Goal: Transaction & Acquisition: Subscribe to service/newsletter

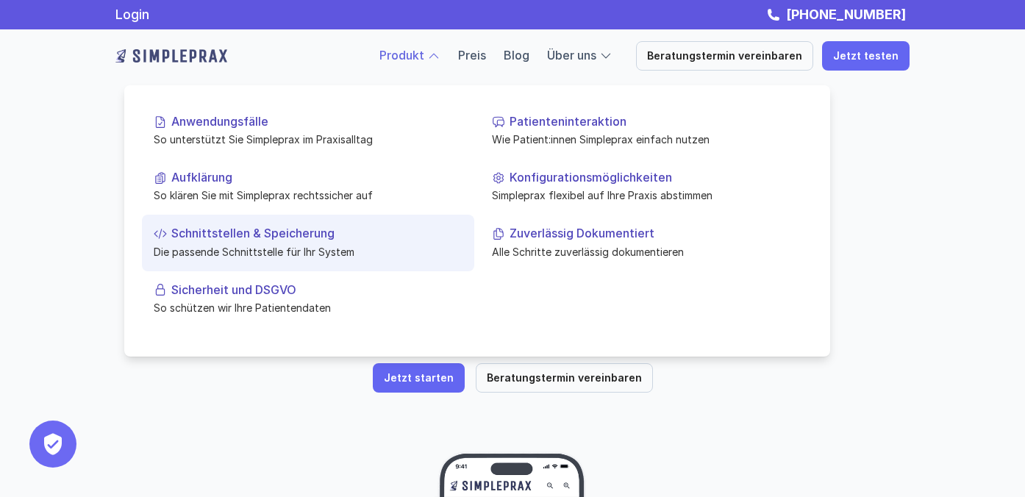
click at [260, 234] on p "Schnittstellen & Speicherung" at bounding box center [316, 233] width 291 height 14
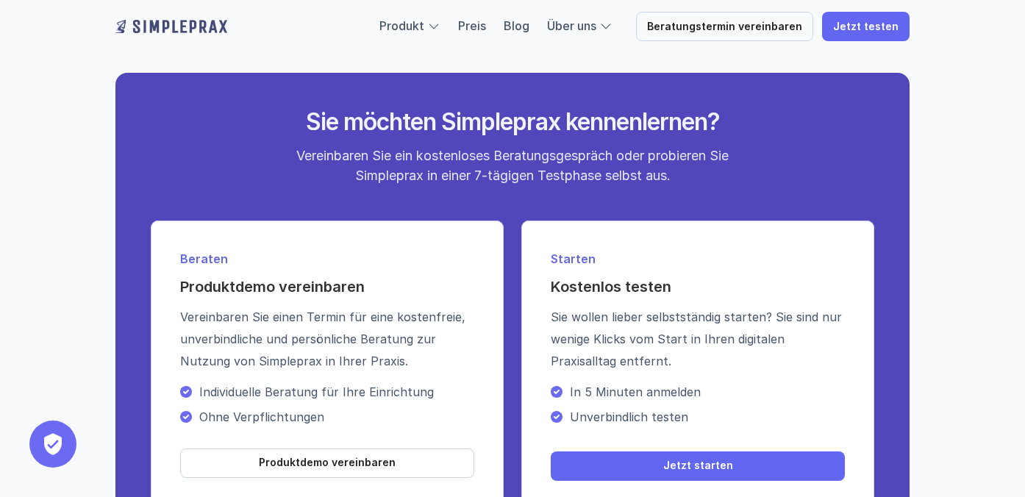
scroll to position [1747, 0]
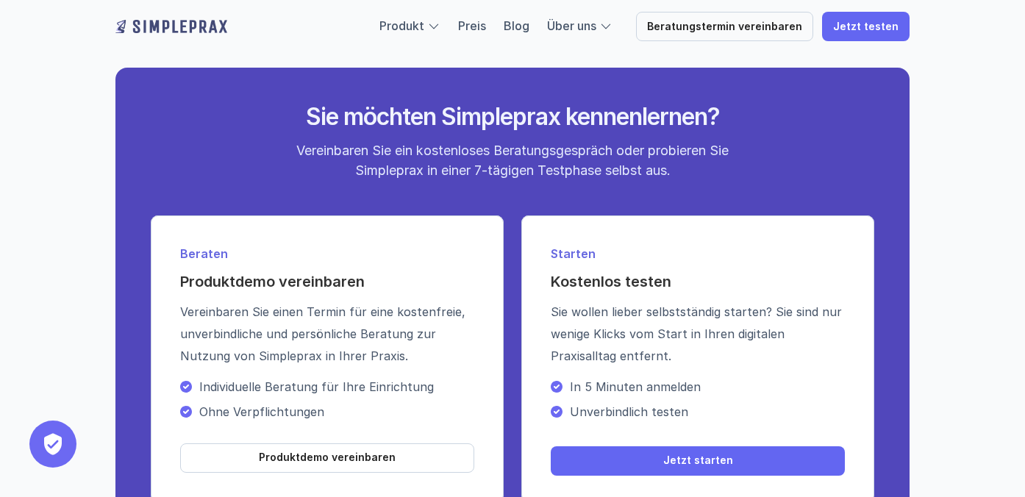
click at [481, 18] on p "Preis" at bounding box center [472, 26] width 28 height 19
click at [486, 24] on link "Preis" at bounding box center [472, 25] width 28 height 15
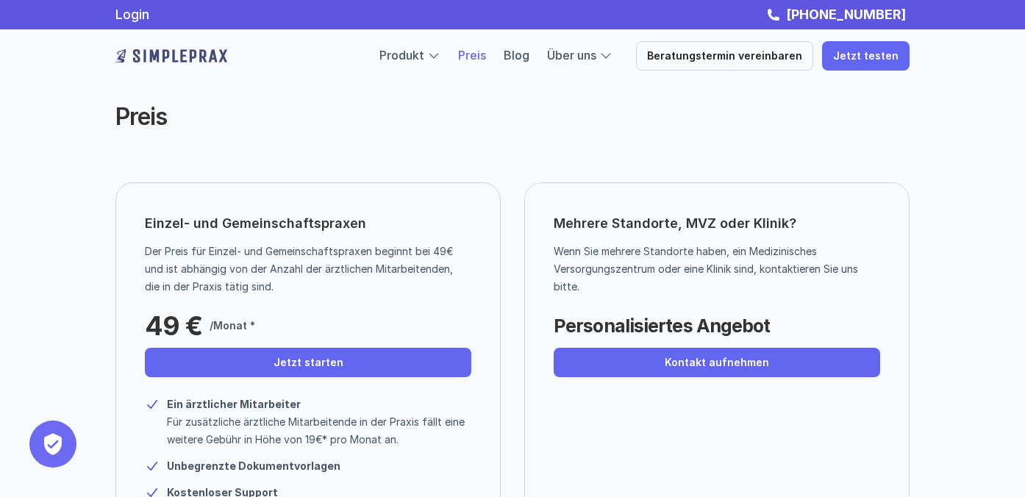
click at [71, 269] on div "Einzel- und Gemeinschaftspraxen Der Preis für Einzel- und Gemeinschaftspraxen b…" at bounding box center [512, 464] width 882 height 565
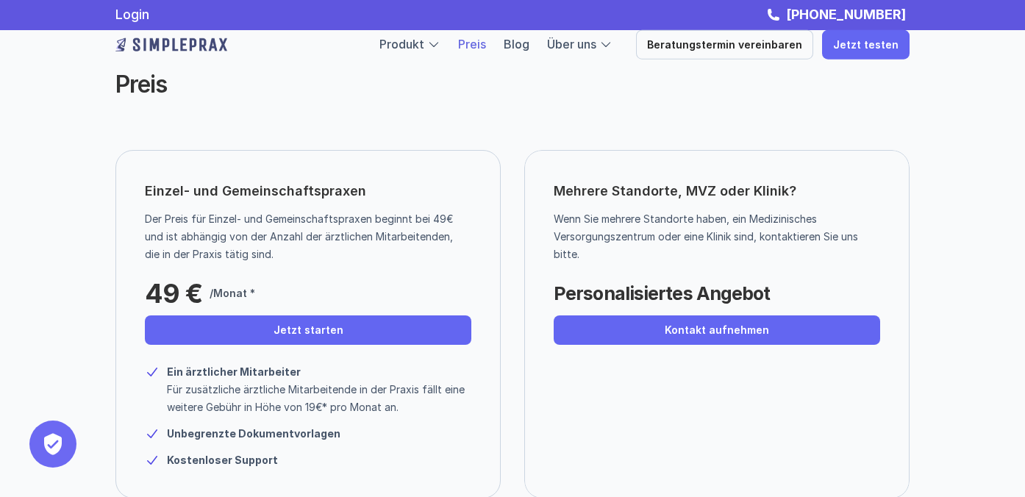
scroll to position [29, 0]
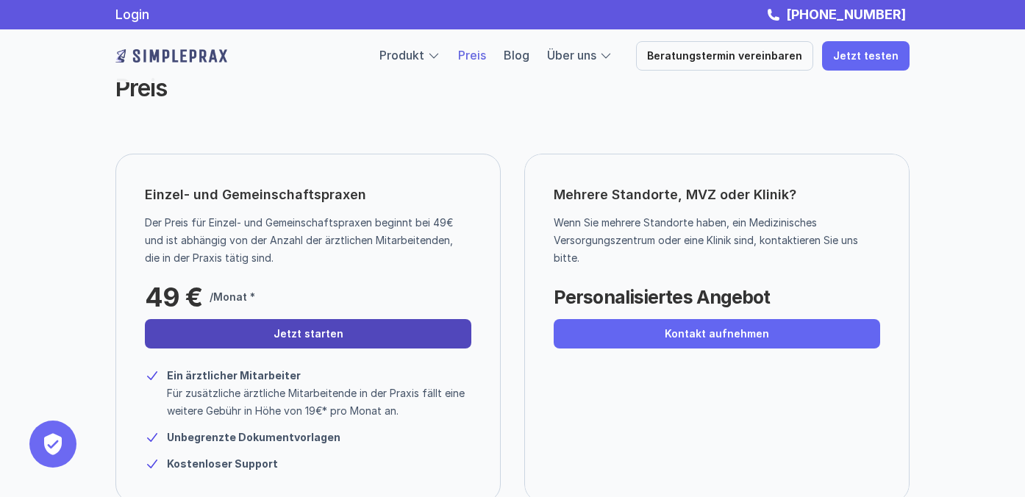
click at [293, 343] on link "Jetzt starten" at bounding box center [308, 333] width 326 height 29
